Goal: Task Accomplishment & Management: Complete application form

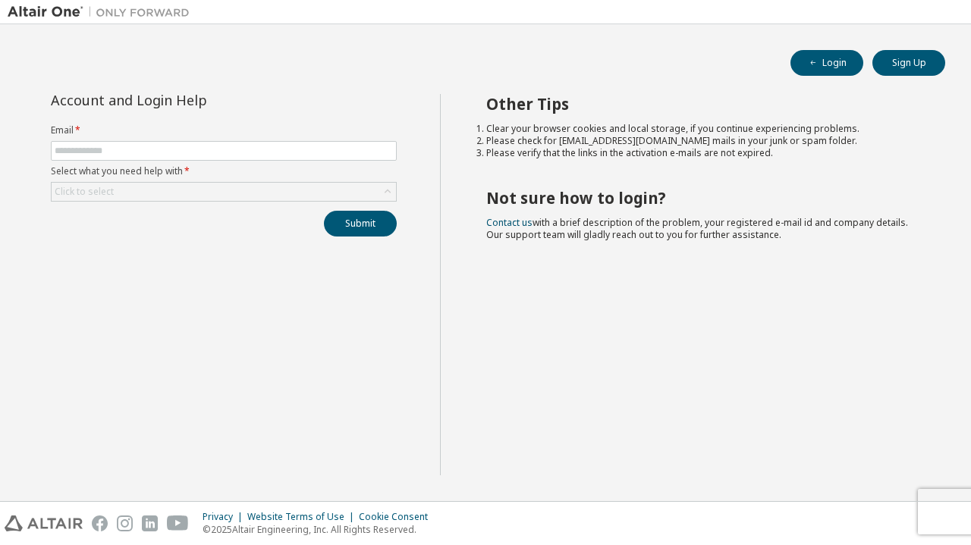
click at [182, 140] on form "Email * Select what you need help with * Click to select" at bounding box center [224, 162] width 346 height 77
click at [182, 150] on input "text" at bounding box center [224, 151] width 338 height 12
click at [917, 55] on button "Sign Up" at bounding box center [908, 63] width 73 height 26
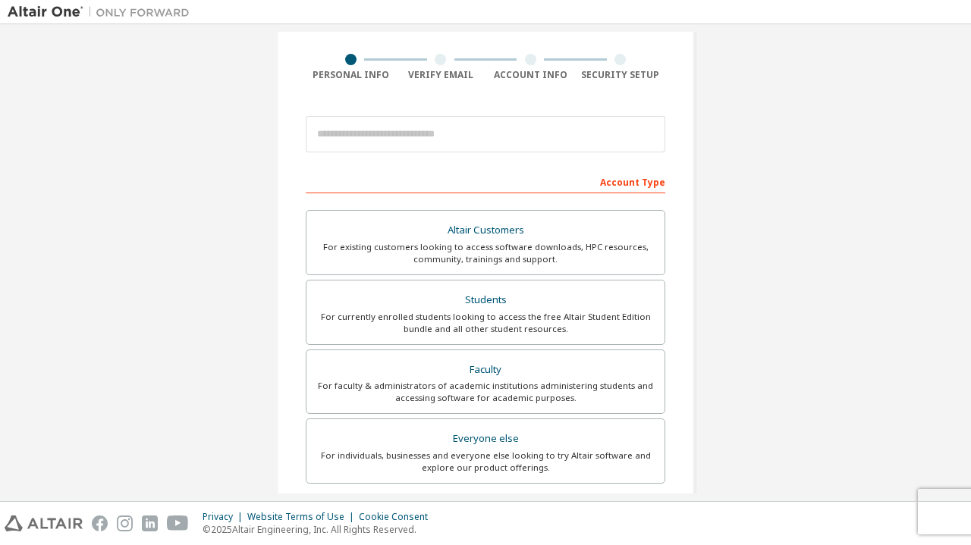
scroll to position [105, 0]
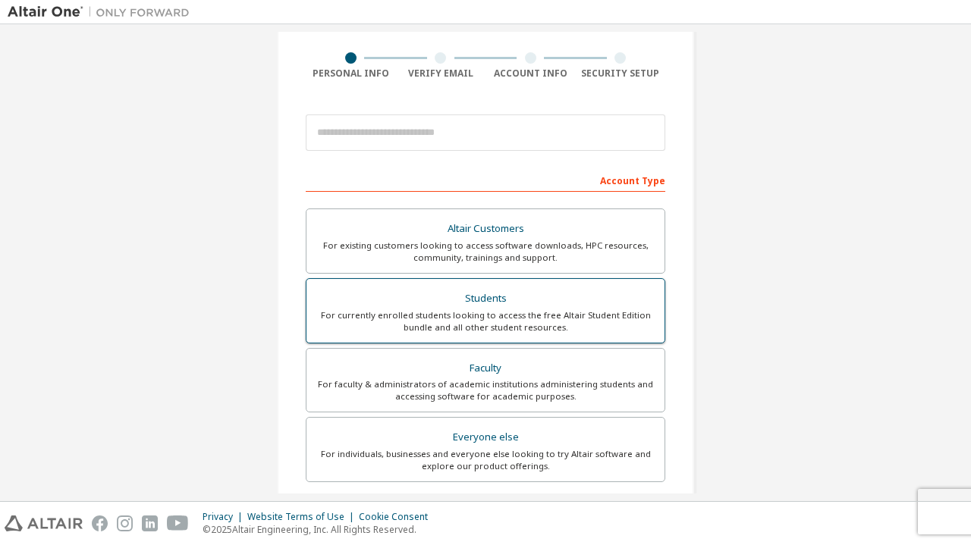
click at [505, 325] on div "For currently enrolled students looking to access the free Altair Student Editi…" at bounding box center [486, 321] width 340 height 24
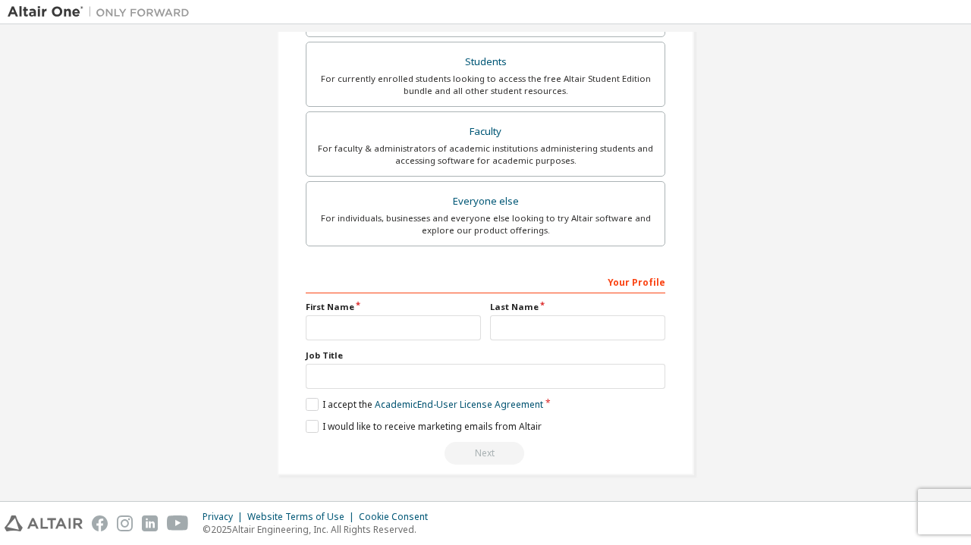
scroll to position [385, 0]
type input "*********"
type input "*******"
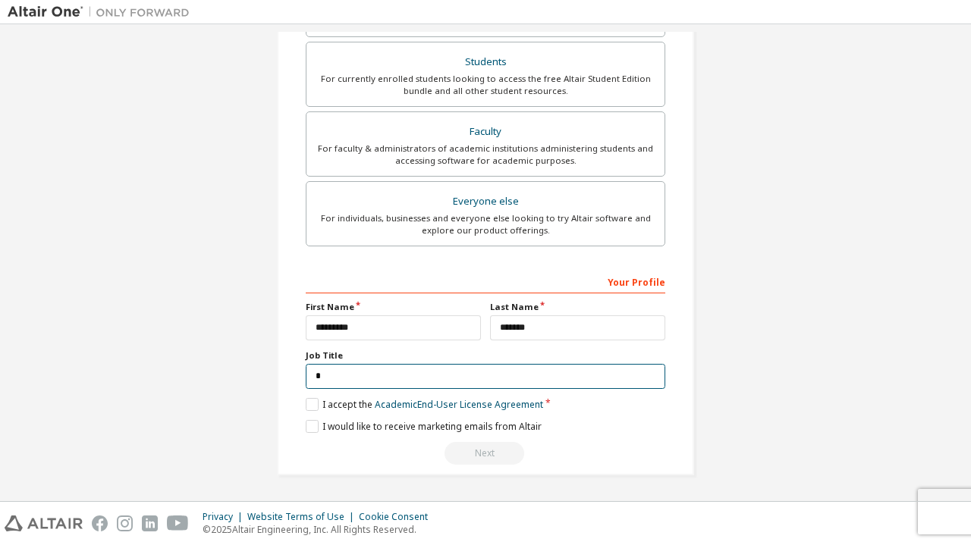
scroll to position [379, 0]
type input "*******"
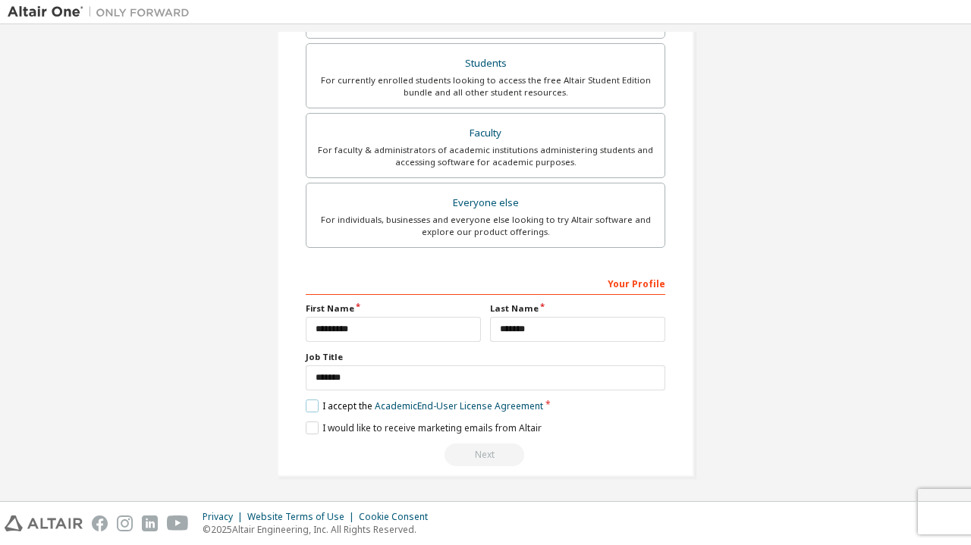
click at [311, 410] on label "I accept the Academic End-User License Agreement" at bounding box center [424, 406] width 237 height 13
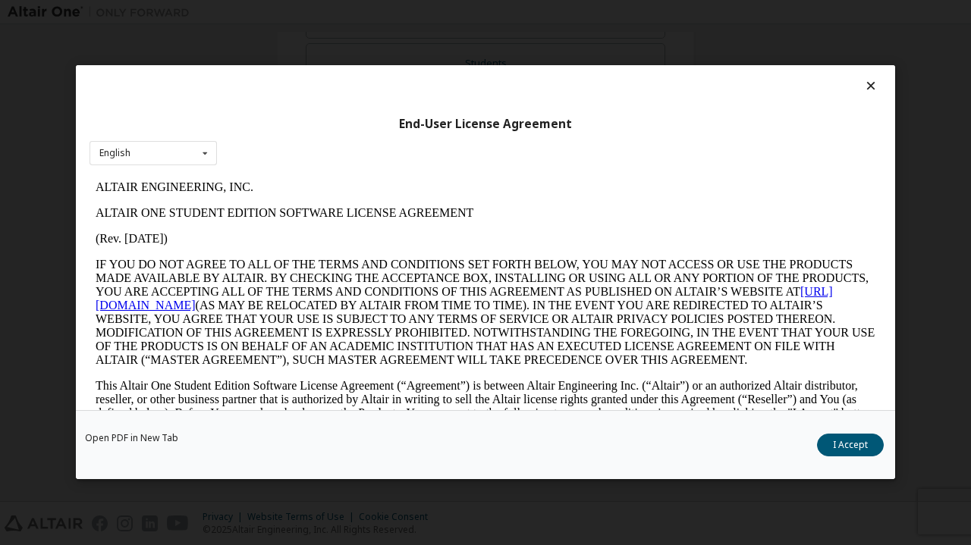
scroll to position [0, 0]
click at [859, 447] on button "I Accept" at bounding box center [850, 446] width 67 height 23
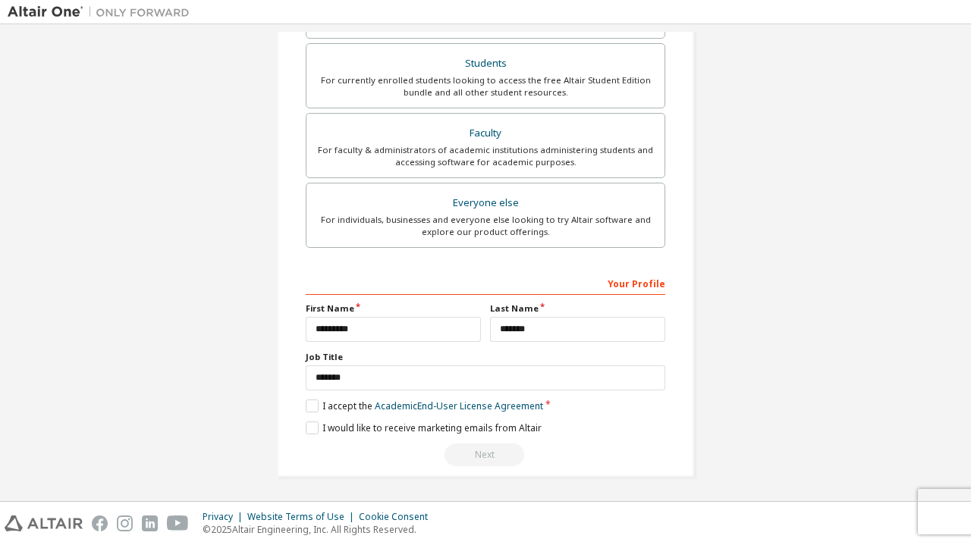
click at [481, 458] on div "Next" at bounding box center [485, 455] width 359 height 23
click at [310, 422] on label "I would like to receive marketing emails from Altair" at bounding box center [424, 428] width 236 height 13
click at [491, 453] on div "Next" at bounding box center [485, 455] width 359 height 23
type input "**********"
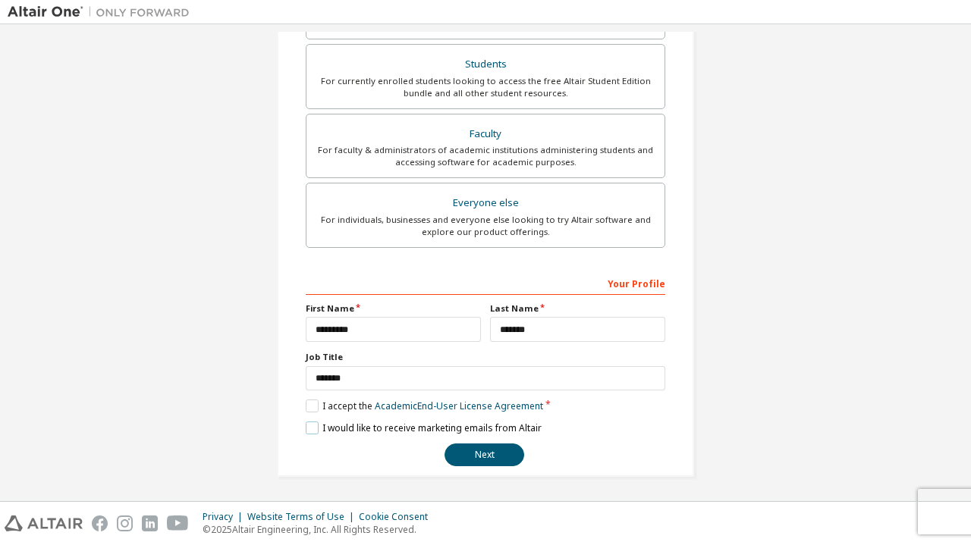
click at [309, 427] on label "I would like to receive marketing emails from Altair" at bounding box center [424, 428] width 236 height 13
click at [491, 452] on button "Next" at bounding box center [484, 455] width 80 height 23
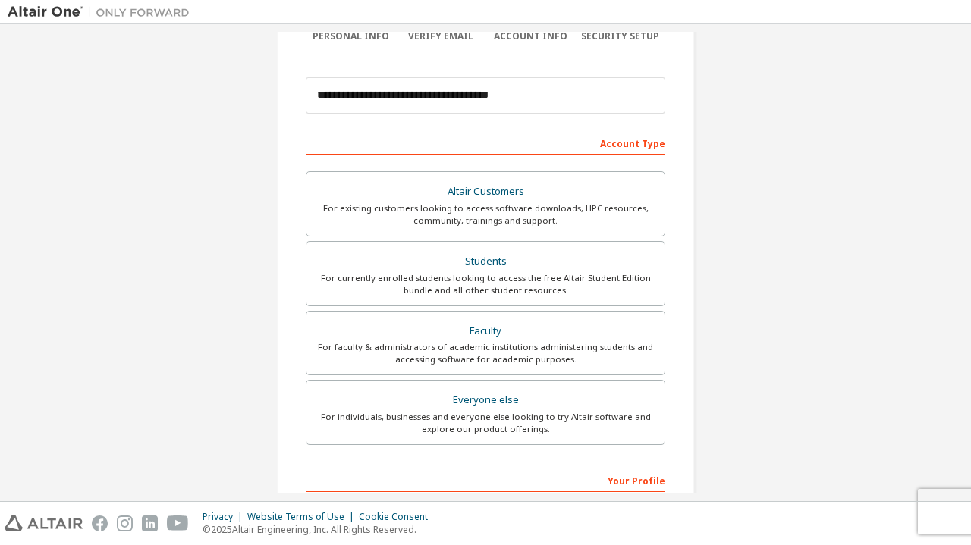
scroll to position [0, 0]
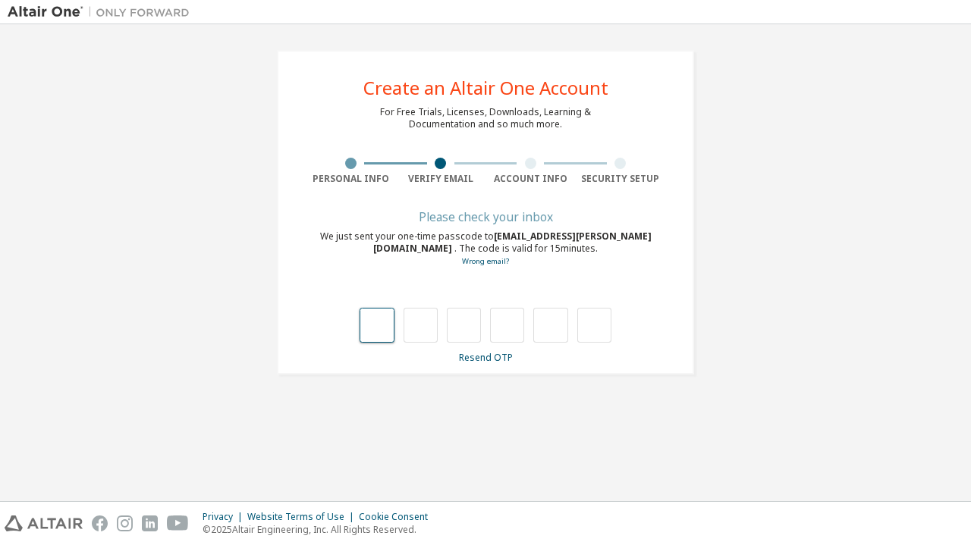
type input "*"
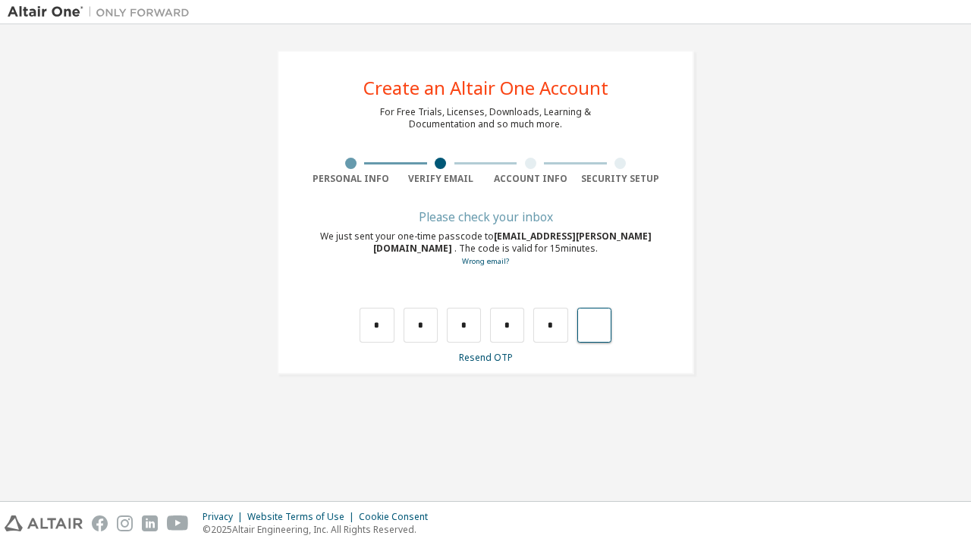
type input "*"
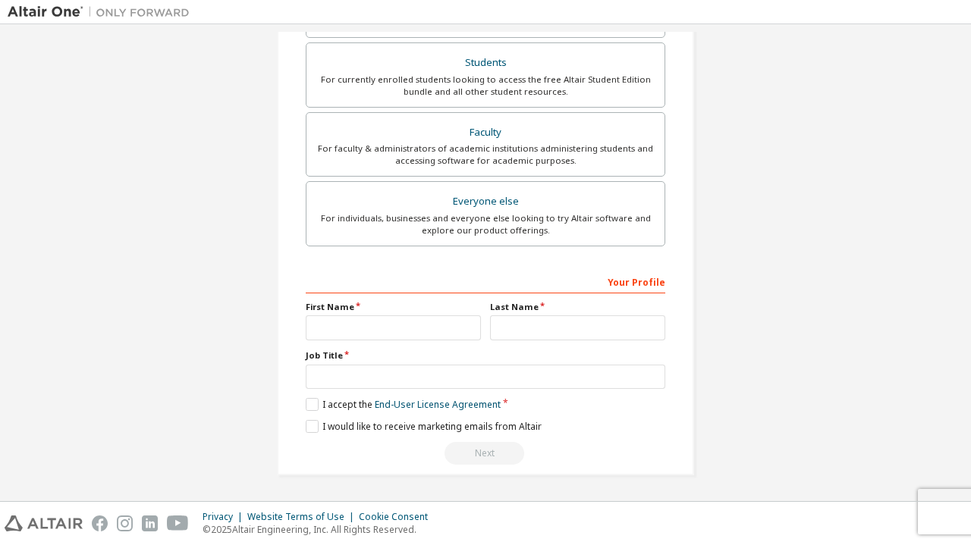
scroll to position [346, 0]
